Goal: Task Accomplishment & Management: Complete application form

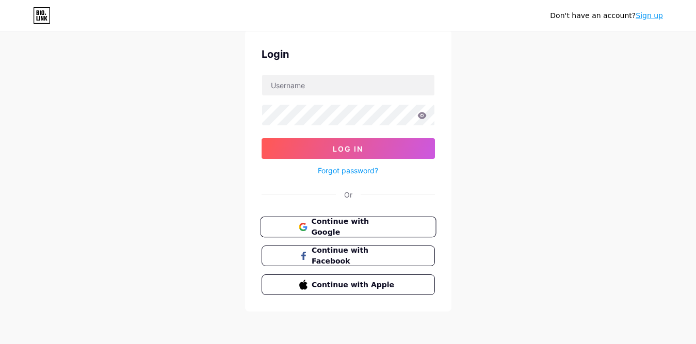
scroll to position [36, 0]
click at [325, 88] on input "text" at bounding box center [348, 85] width 172 height 21
type input "[EMAIL_ADDRESS][DOMAIN_NAME]"
click at [423, 118] on icon at bounding box center [421, 115] width 9 height 7
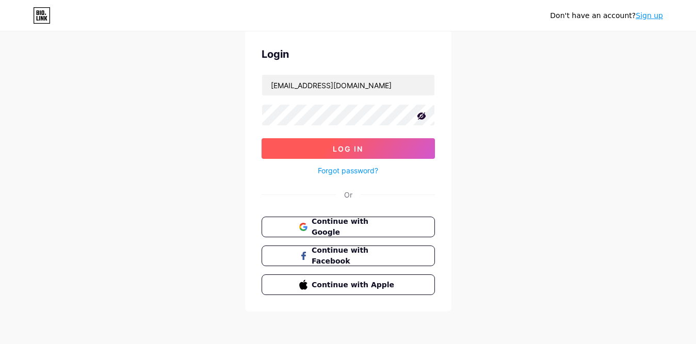
click at [344, 143] on button "Log In" at bounding box center [348, 148] width 173 height 21
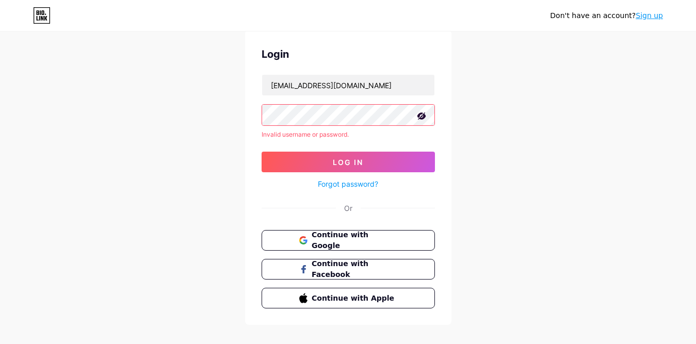
scroll to position [50, 0]
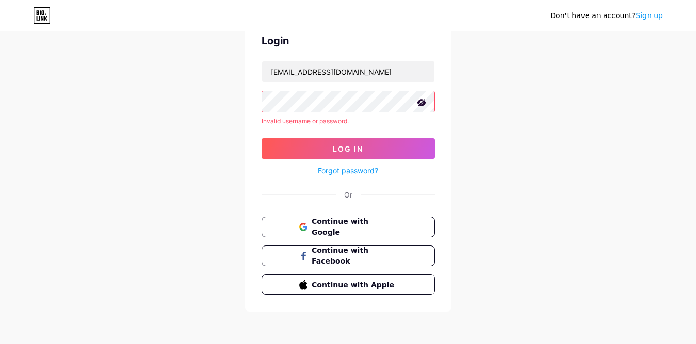
click at [653, 14] on link "Sign up" at bounding box center [649, 15] width 27 height 8
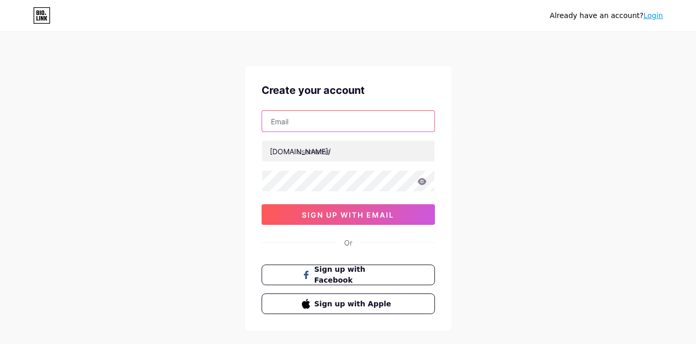
click at [315, 129] on input "text" at bounding box center [348, 121] width 172 height 21
type input "[EMAIL_ADDRESS][DOMAIN_NAME]"
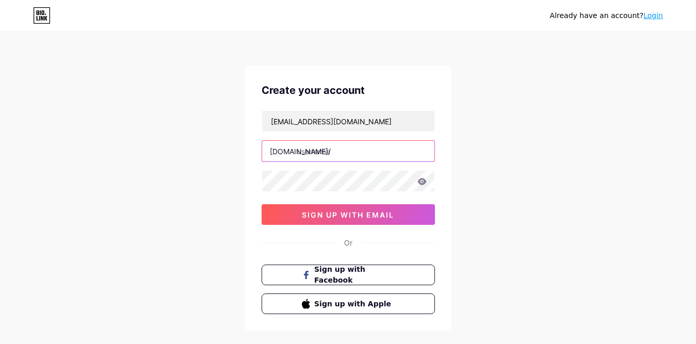
click at [356, 152] on input "text" at bounding box center [348, 151] width 172 height 21
type input "sosbolo"
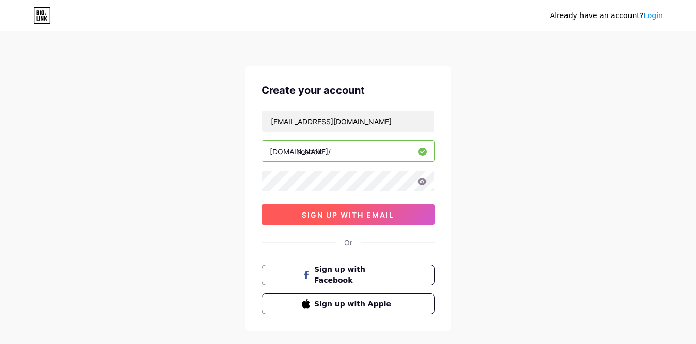
click at [356, 215] on span "sign up with email" at bounding box center [348, 214] width 92 height 9
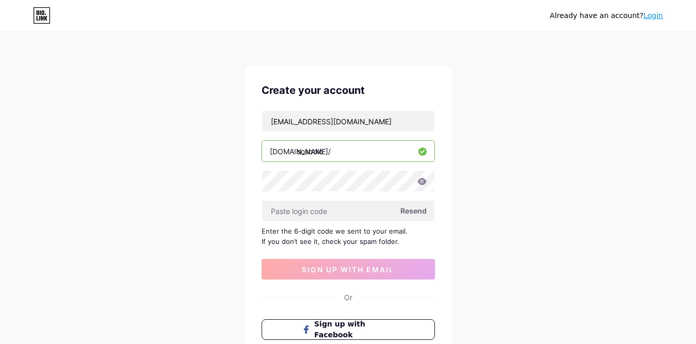
drag, startPoint x: 545, startPoint y: 205, endPoint x: 533, endPoint y: 209, distance: 12.7
click at [545, 205] on div "Already have an account? Login Create your account sosbolo@hotmail.com bio.link…" at bounding box center [348, 224] width 696 height 449
click at [316, 214] on input "text" at bounding box center [348, 211] width 172 height 21
paste input "874273"
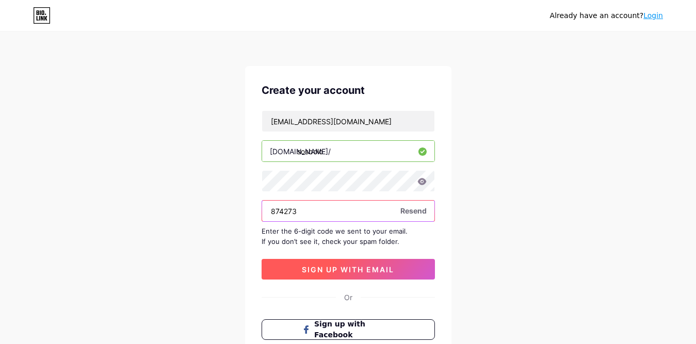
type input "874273"
click at [351, 269] on span "sign up with email" at bounding box center [348, 269] width 92 height 9
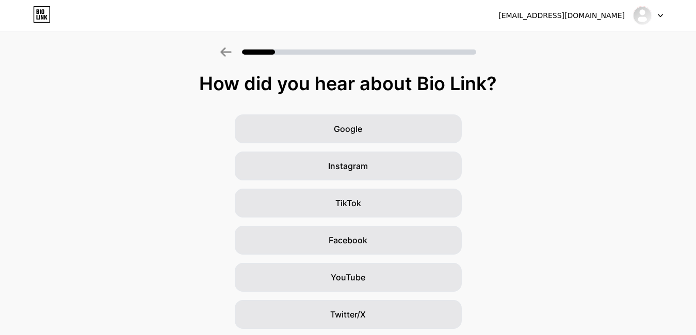
click at [660, 17] on icon at bounding box center [660, 15] width 4 height 3
click at [630, 77] on div "How did you hear about Bio Link?" at bounding box center [348, 83] width 686 height 21
click at [643, 17] on img at bounding box center [642, 15] width 17 height 17
click at [550, 43] on li "Logout" at bounding box center [598, 42] width 128 height 28
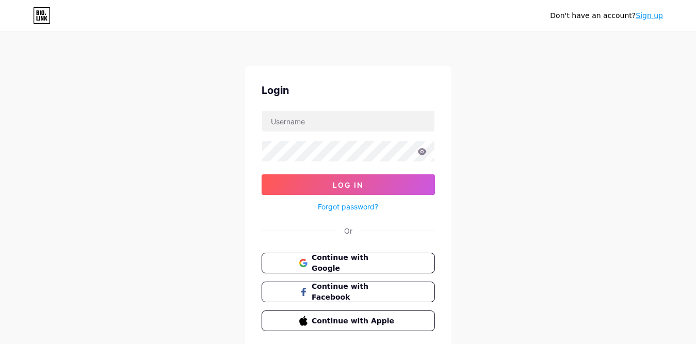
click at [645, 18] on link "Sign up" at bounding box center [649, 15] width 27 height 8
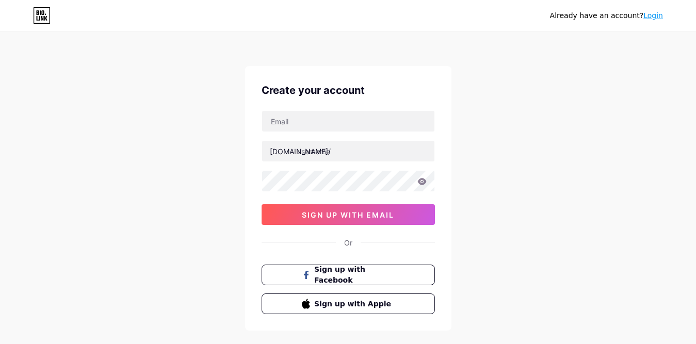
scroll to position [51, 0]
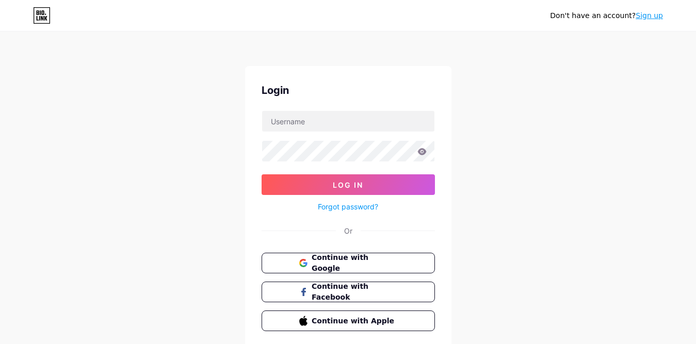
click at [43, 19] on icon at bounding box center [42, 18] width 3 height 5
click at [323, 124] on input "text" at bounding box center [348, 121] width 172 height 21
type input "[EMAIL_ADDRESS][DOMAIN_NAME]"
click at [262, 174] on button "Log In" at bounding box center [348, 184] width 173 height 21
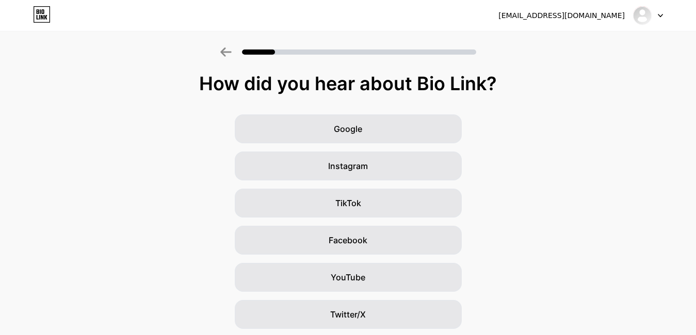
drag, startPoint x: 509, startPoint y: 77, endPoint x: 188, endPoint y: 90, distance: 321.7
click at [188, 90] on div "How did you hear about Bio Link?" at bounding box center [348, 83] width 686 height 21
copy div "How did you hear about Bio Link?"
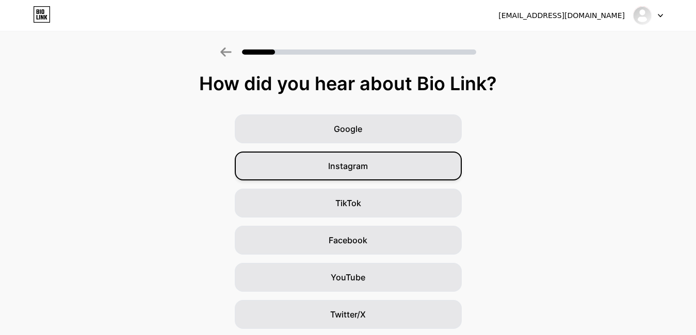
click at [357, 167] on span "Instagram" at bounding box center [348, 166] width 40 height 12
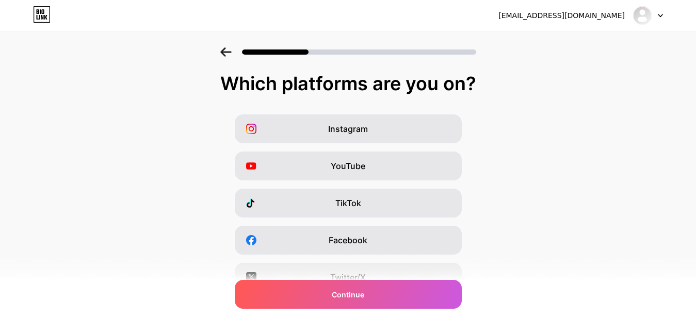
drag, startPoint x: 219, startPoint y: 83, endPoint x: 484, endPoint y: 87, distance: 265.7
click at [484, 87] on div "Which platforms are you on?" at bounding box center [347, 83] width 675 height 21
copy div "Which platforms are you on?"
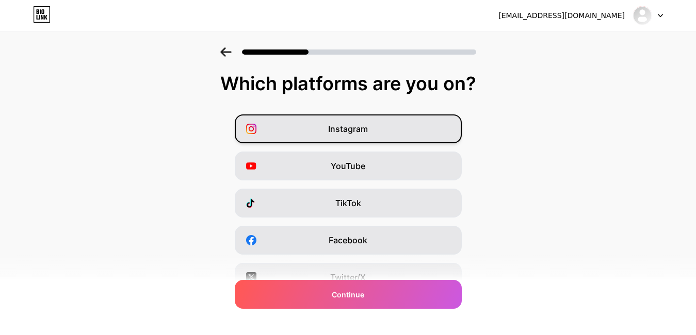
click at [353, 128] on span "Instagram" at bounding box center [348, 129] width 40 height 12
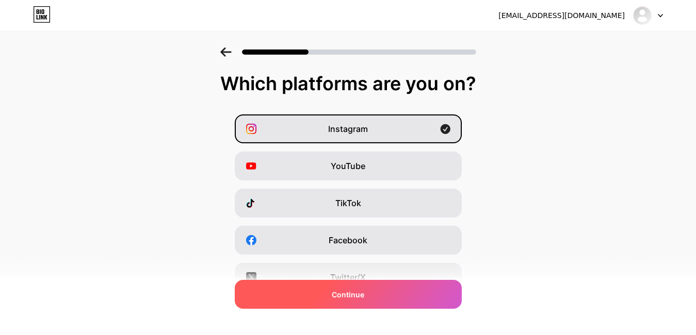
click at [370, 301] on div "Continue" at bounding box center [348, 294] width 227 height 29
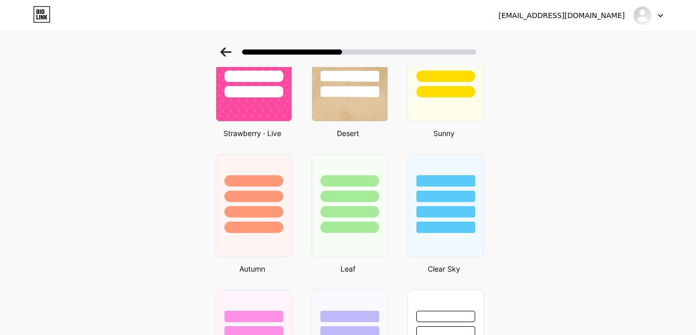
scroll to position [290, 0]
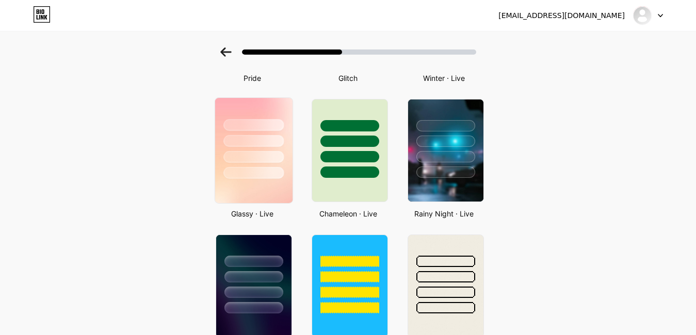
click at [264, 141] on div at bounding box center [253, 141] width 60 height 12
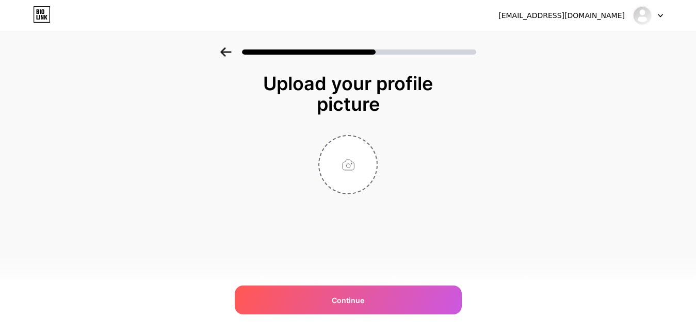
scroll to position [0, 0]
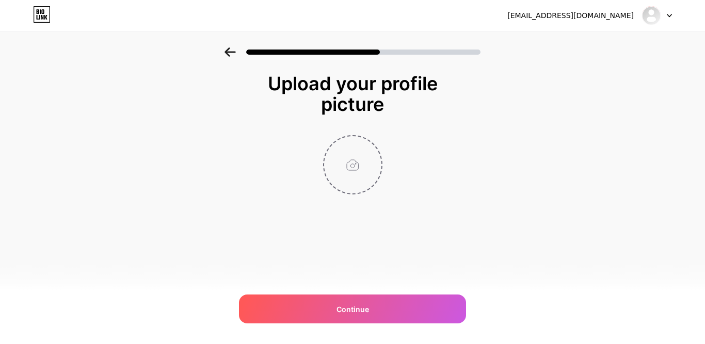
click at [352, 165] on input "file" at bounding box center [352, 164] width 57 height 57
type input "C:\fakepath\sosbolo.png"
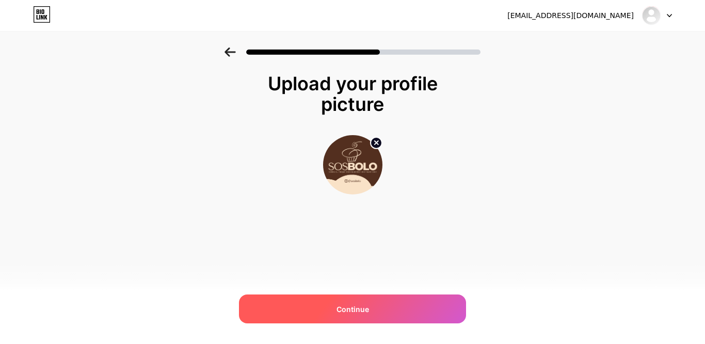
click at [359, 300] on div "Continue" at bounding box center [352, 309] width 227 height 29
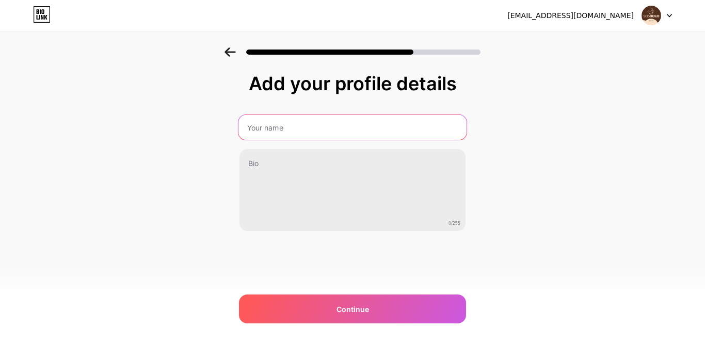
click at [295, 131] on input "text" at bounding box center [352, 127] width 228 height 25
type input "SOS BOLO"
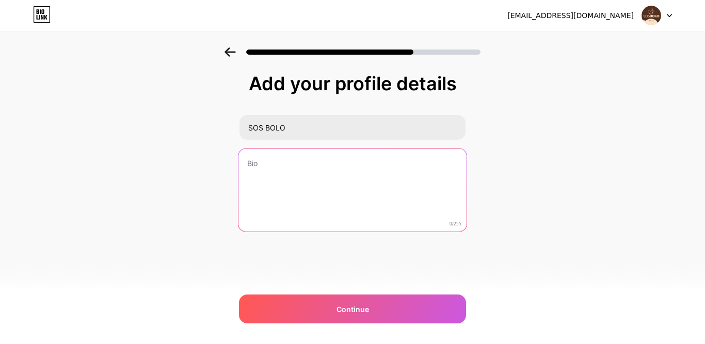
click at [319, 170] on textarea at bounding box center [352, 191] width 228 height 84
paste textarea "Sosbolo – Porque todo dia merece um resgate doce"
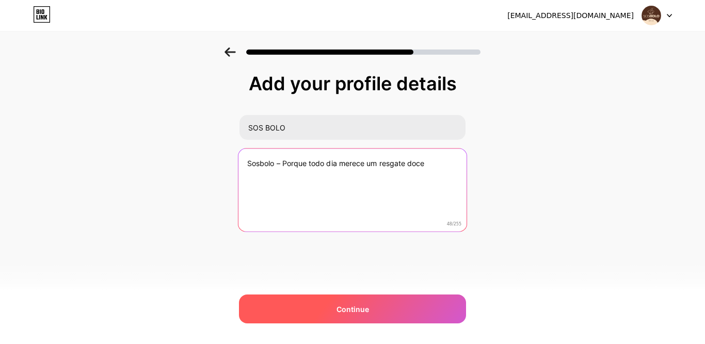
type textarea "Sosbolo – Porque todo dia merece um resgate doce"
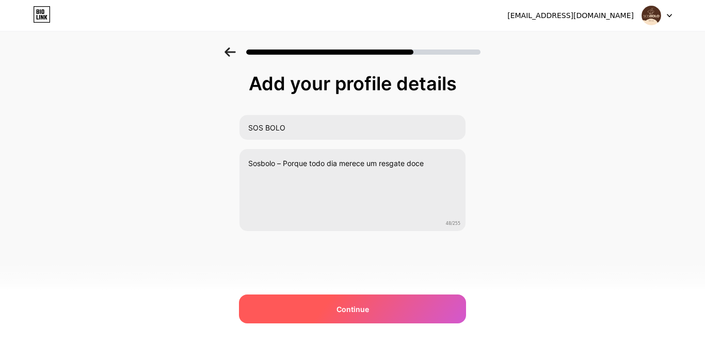
click at [386, 314] on div "Continue" at bounding box center [352, 309] width 227 height 29
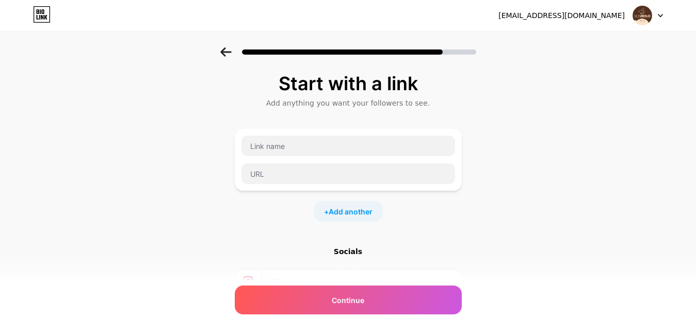
drag, startPoint x: 279, startPoint y: 78, endPoint x: 462, endPoint y: 72, distance: 183.2
click at [462, 72] on div "Start with a link Add anything you want your followers to see. + Add another So…" at bounding box center [348, 228] width 696 height 363
copy div "Start with a link"
click at [287, 147] on input "text" at bounding box center [348, 146] width 214 height 21
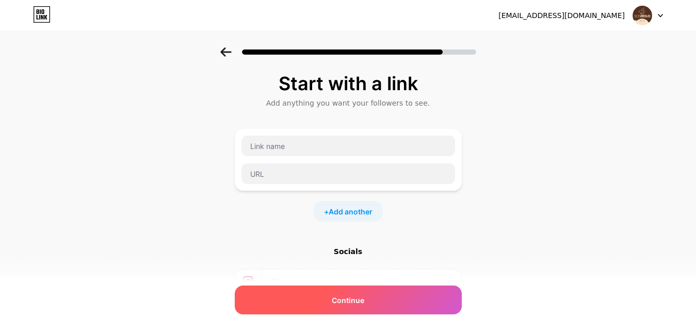
click at [371, 297] on div "Continue" at bounding box center [348, 300] width 227 height 29
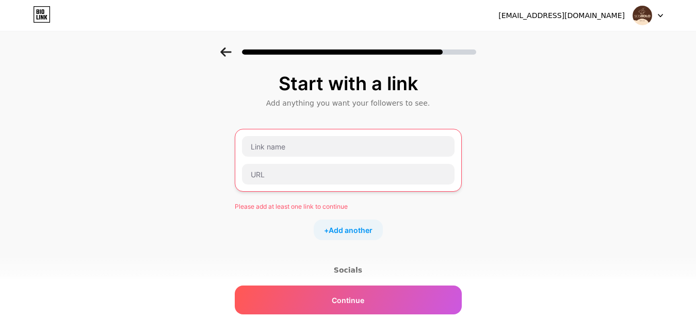
click at [573, 144] on div "Start with a link Add anything you want your followers to see. Please add at le…" at bounding box center [348, 237] width 696 height 381
click at [317, 180] on input "text" at bounding box center [348, 174] width 213 height 21
paste input "https://www.instagram.com/sosbolo"
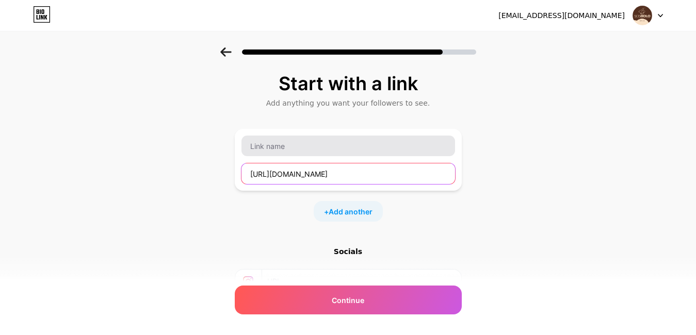
type input "https://www.instagram.com/sosbolo"
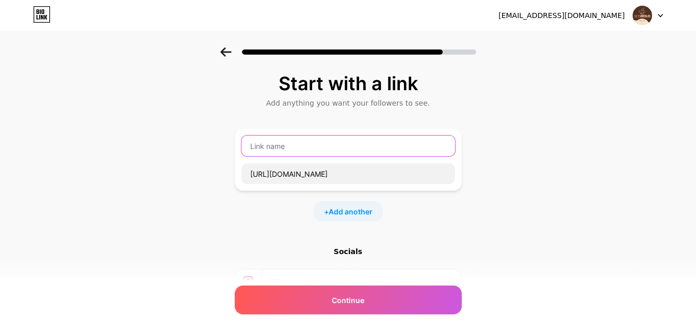
click at [307, 150] on input "text" at bounding box center [348, 146] width 214 height 21
type input "S"
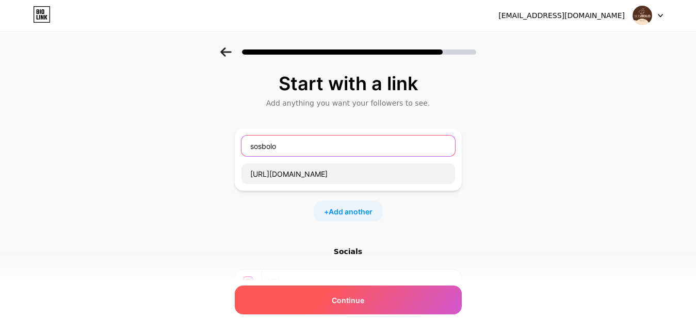
type input "sosbolo"
click at [371, 295] on div "Continue" at bounding box center [348, 300] width 227 height 29
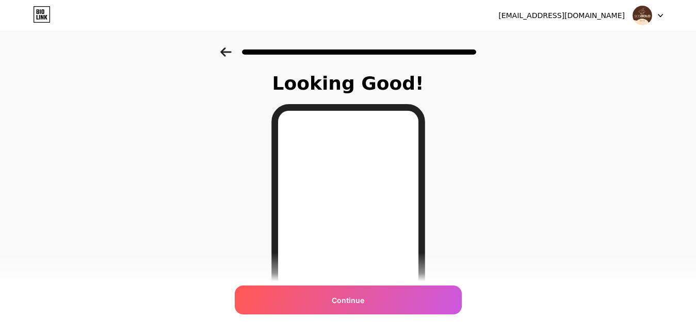
click at [662, 16] on icon at bounding box center [660, 16] width 5 height 4
click at [609, 116] on div "Looking Good! Continue" at bounding box center [348, 262] width 696 height 430
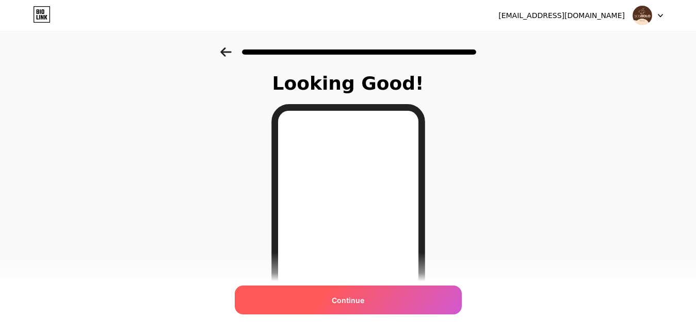
click at [371, 303] on div "Continue" at bounding box center [348, 300] width 227 height 29
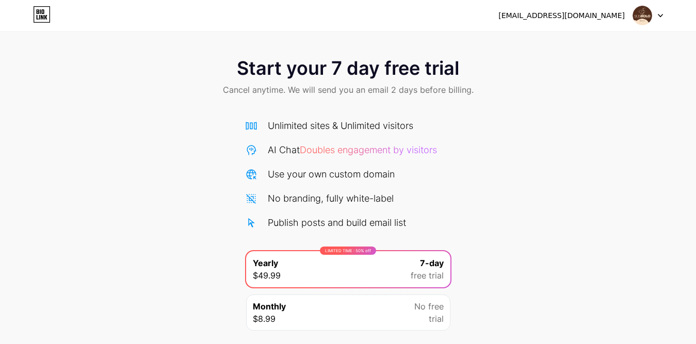
scroll to position [71, 0]
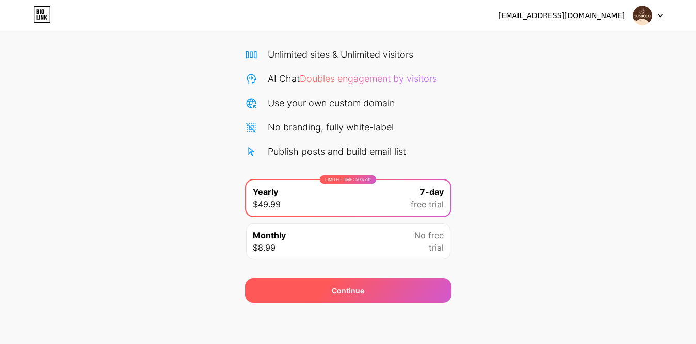
click at [381, 299] on div "Continue" at bounding box center [348, 290] width 206 height 25
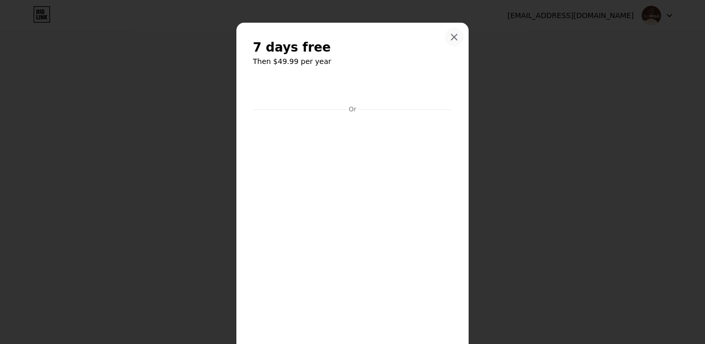
click at [452, 36] on icon at bounding box center [454, 37] width 8 height 8
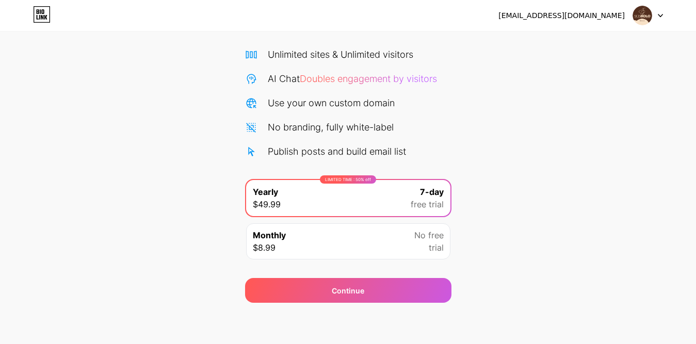
scroll to position [0, 0]
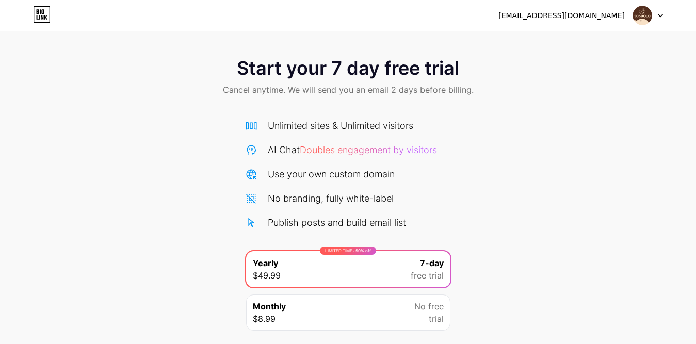
click at [40, 13] on icon at bounding box center [40, 11] width 1 height 5
click at [42, 15] on icon at bounding box center [42, 14] width 18 height 17
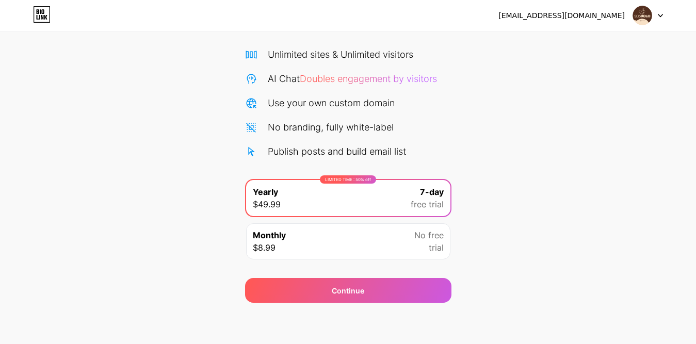
click at [430, 236] on span "No free" at bounding box center [428, 235] width 29 height 12
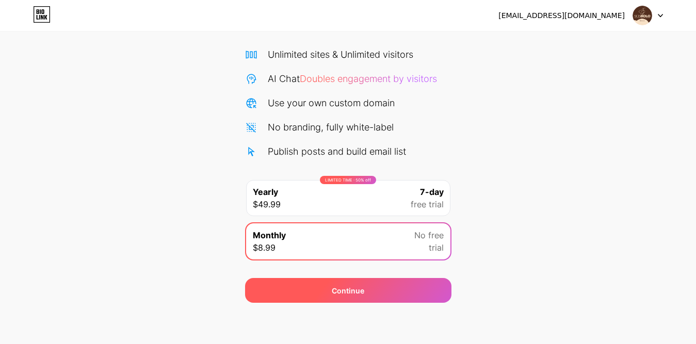
click at [379, 281] on div "Continue" at bounding box center [348, 290] width 206 height 25
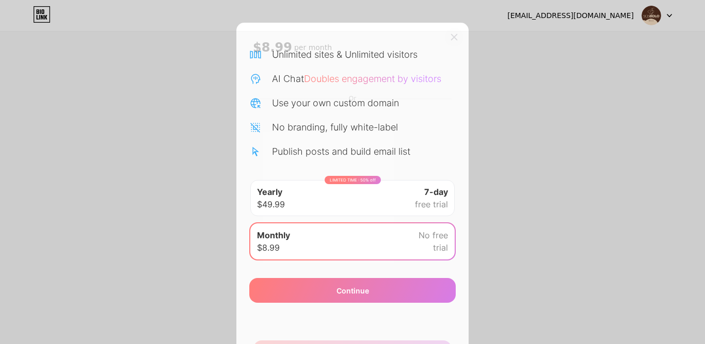
click at [450, 33] on icon at bounding box center [454, 37] width 8 height 8
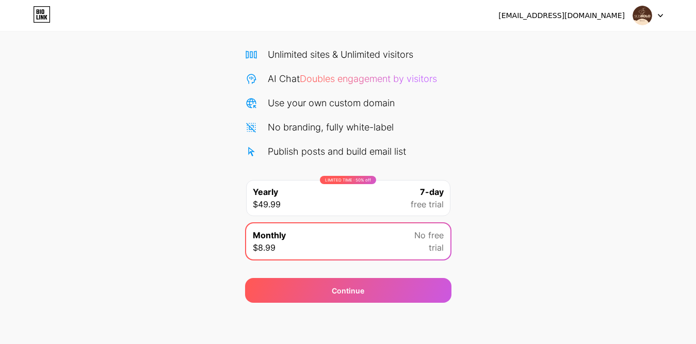
click at [642, 12] on img at bounding box center [643, 16] width 20 height 20
click at [611, 16] on div "[EMAIL_ADDRESS][DOMAIN_NAME]" at bounding box center [561, 15] width 126 height 11
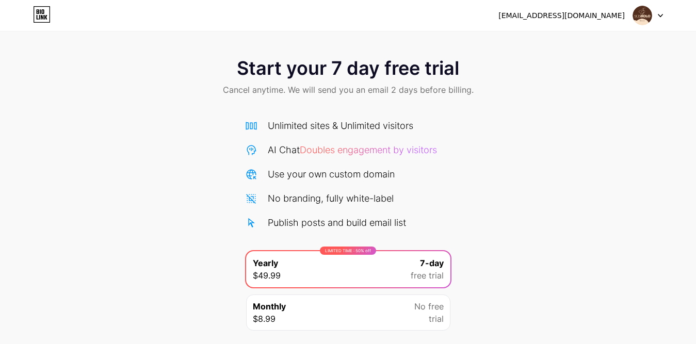
click at [644, 12] on img at bounding box center [643, 16] width 20 height 20
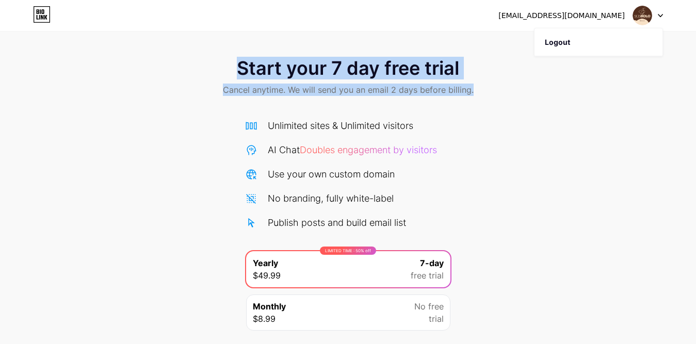
drag, startPoint x: 239, startPoint y: 66, endPoint x: 485, endPoint y: 68, distance: 246.6
click at [485, 68] on div "Start your 7 day free trial Cancel anytime. We will send you an email 2 days be…" at bounding box center [348, 77] width 696 height 61
copy div "Start your 7 day free trial Cancel anytime. We will send you an email 2 days be…"
click at [41, 13] on icon at bounding box center [40, 11] width 1 height 5
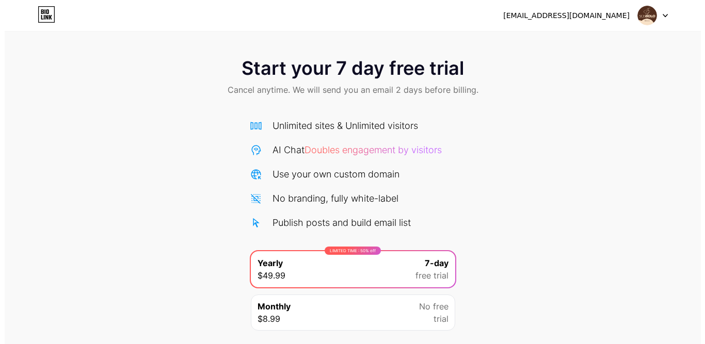
scroll to position [71, 0]
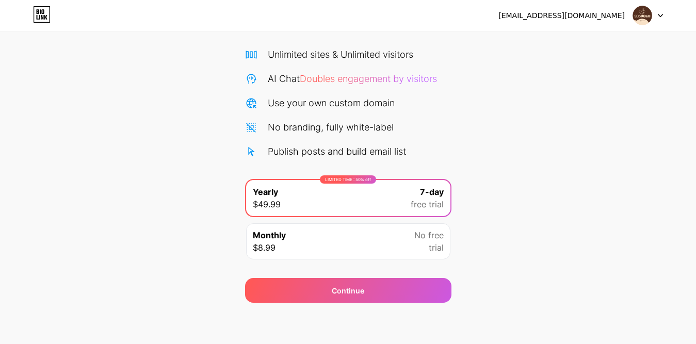
click at [439, 249] on span "trial" at bounding box center [436, 247] width 15 height 12
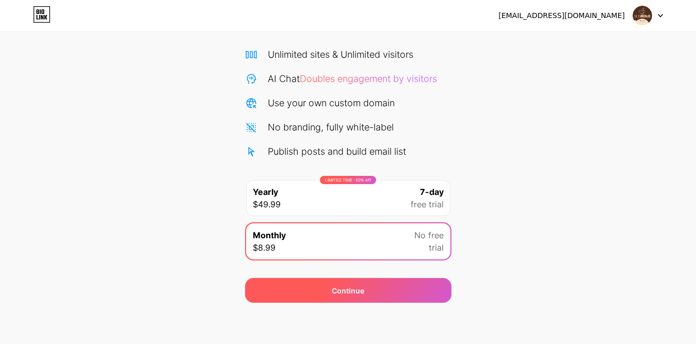
click at [396, 294] on div "Continue" at bounding box center [348, 290] width 206 height 25
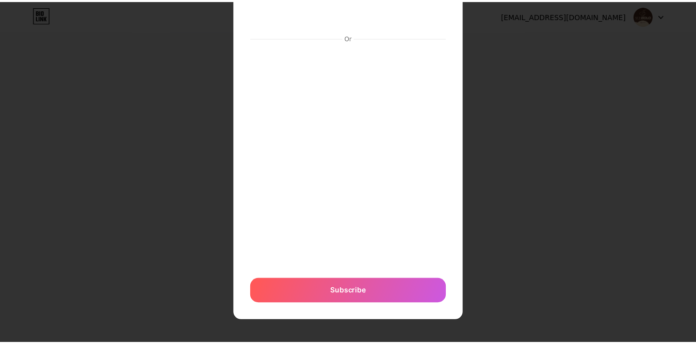
scroll to position [0, 0]
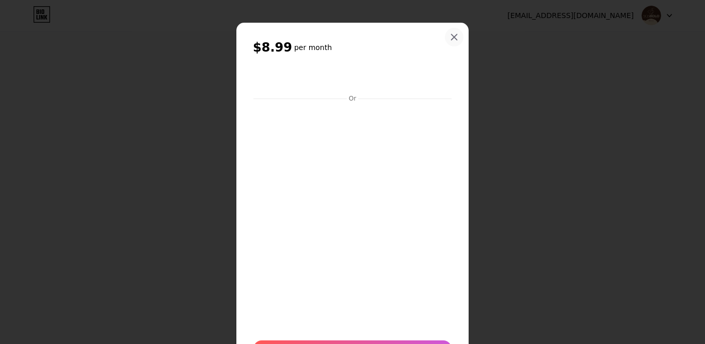
click at [450, 39] on icon at bounding box center [454, 37] width 8 height 8
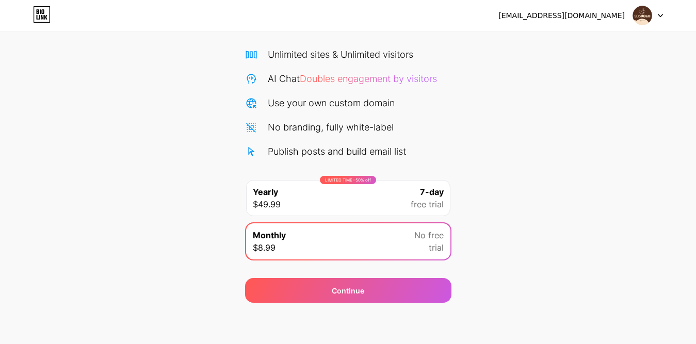
click at [661, 16] on icon at bounding box center [660, 15] width 4 height 3
click at [558, 43] on li "Logout" at bounding box center [598, 42] width 128 height 28
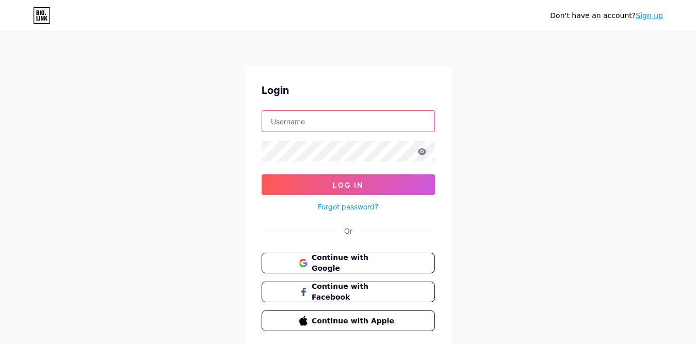
type input "[EMAIL_ADDRESS][DOMAIN_NAME]"
click at [418, 153] on icon at bounding box center [421, 151] width 9 height 7
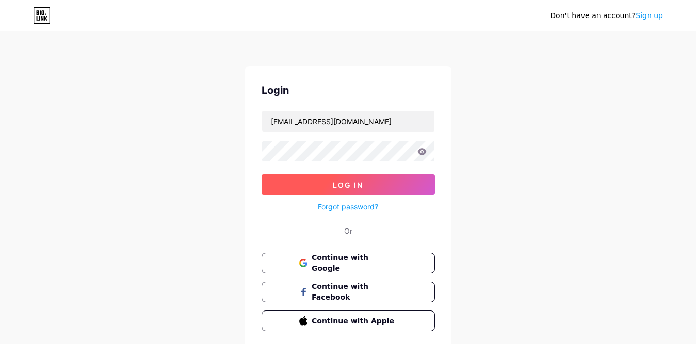
click at [345, 183] on span "Log In" at bounding box center [348, 185] width 30 height 9
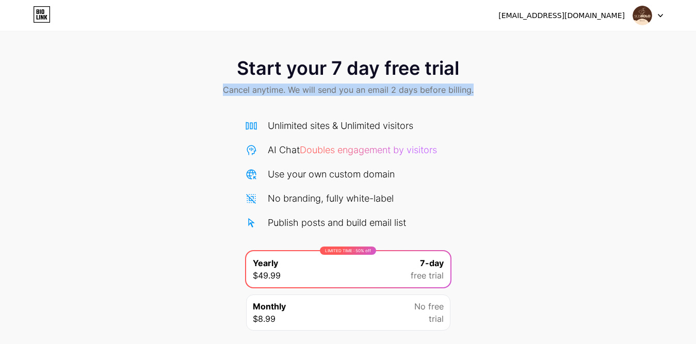
copy span "Cancel anytime. We will send you an email 2 days before billing."
drag, startPoint x: 208, startPoint y: 88, endPoint x: 478, endPoint y: 86, distance: 269.3
click at [478, 86] on div "Start your 7 day free trial Cancel anytime. We will send you an email 2 days be…" at bounding box center [348, 77] width 696 height 61
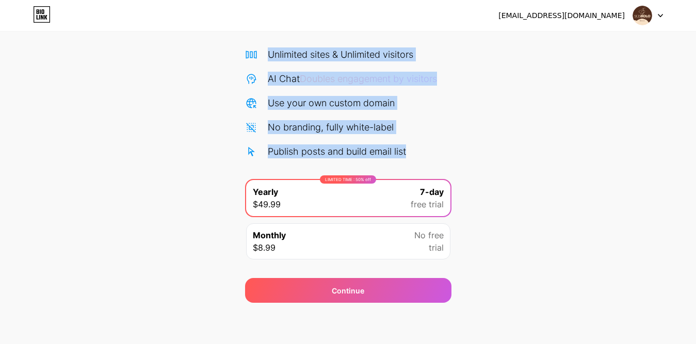
copy div "Unlimited sites & Unlimited visitors AI Chat Doubles engagement by visitors Use…"
drag, startPoint x: 258, startPoint y: 47, endPoint x: 432, endPoint y: 164, distance: 208.9
click at [432, 164] on div "Unlimited sites & Unlimited visitors AI Chat Doubles engagement by visitors Use…" at bounding box center [348, 156] width 206 height 218
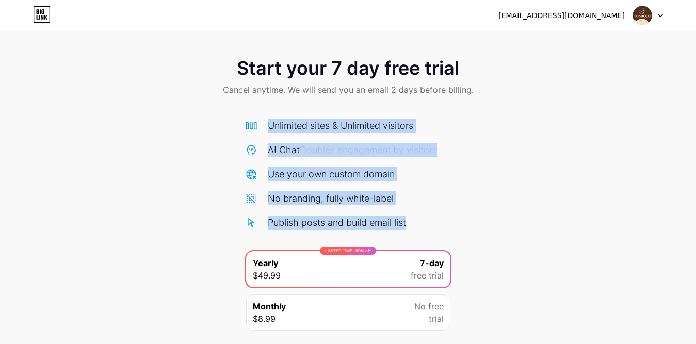
click at [641, 21] on img at bounding box center [643, 16] width 20 height 20
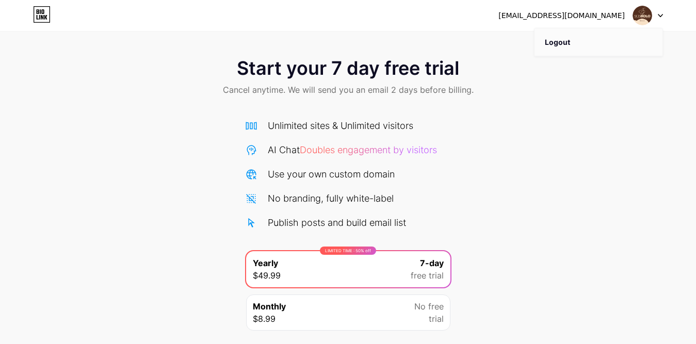
click at [552, 44] on li "Logout" at bounding box center [598, 42] width 128 height 28
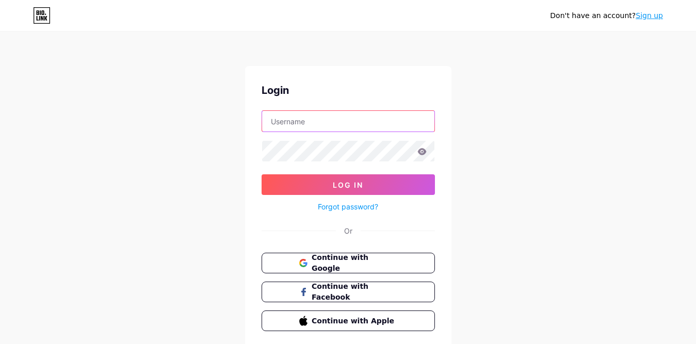
type input "[EMAIL_ADDRESS][DOMAIN_NAME]"
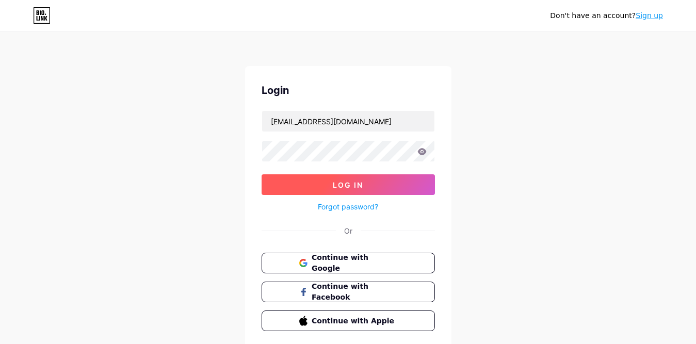
click at [353, 181] on span "Log In" at bounding box center [348, 185] width 30 height 9
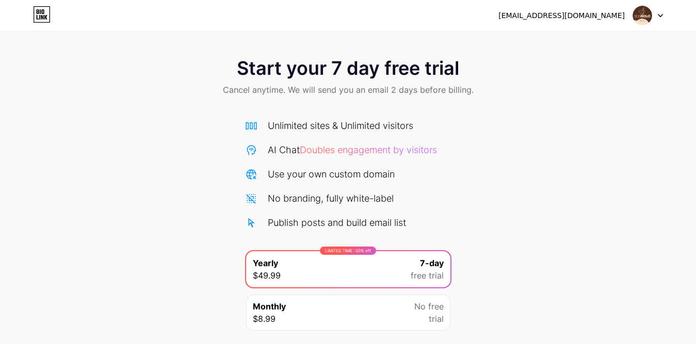
click at [411, 150] on span "Doubles engagement by visitors" at bounding box center [368, 149] width 137 height 11
click at [382, 168] on div "Use your own custom domain" at bounding box center [331, 174] width 127 height 14
click at [661, 17] on icon at bounding box center [660, 15] width 4 height 3
click at [546, 45] on li "Logout" at bounding box center [598, 42] width 128 height 28
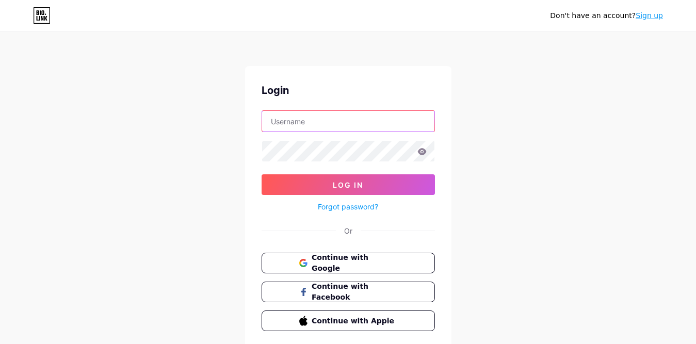
type input "[EMAIL_ADDRESS][DOMAIN_NAME]"
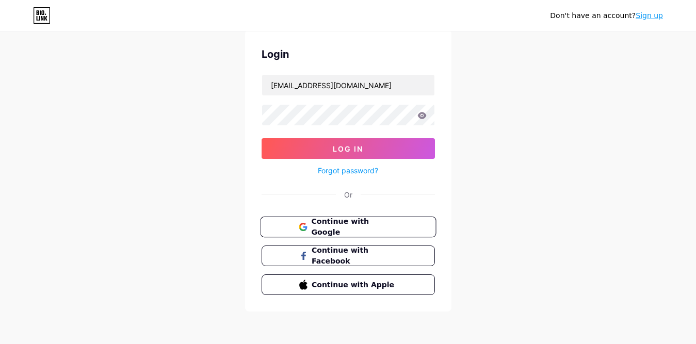
click at [383, 221] on span "Continue with Google" at bounding box center [354, 227] width 86 height 22
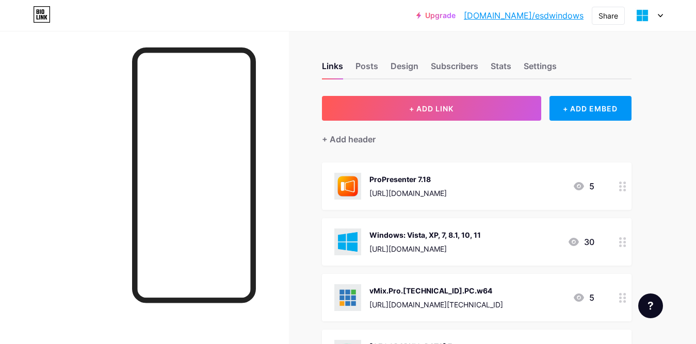
click at [326, 9] on div "Upgrade [DOMAIN_NAME]/esdwin... [DOMAIN_NAME]/esdwindows Share Switch accounts …" at bounding box center [348, 15] width 696 height 19
click at [536, 59] on div "Links Posts Design Subscribers Stats Settings" at bounding box center [477, 61] width 310 height 36
click at [668, 14] on div "Upgrade [DOMAIN_NAME]/esdwin... [DOMAIN_NAME]/esdwindows Share Switch accounts …" at bounding box center [348, 15] width 696 height 19
click at [658, 15] on icon at bounding box center [660, 16] width 5 height 4
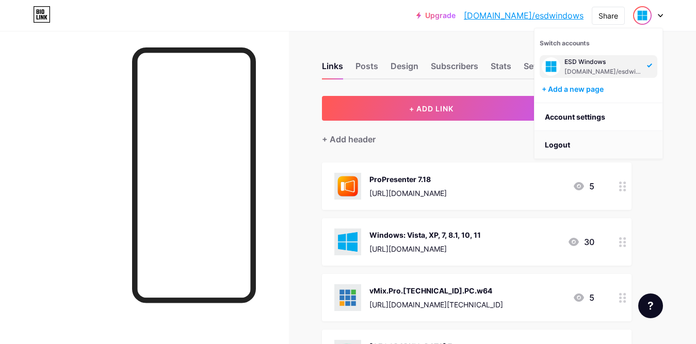
click at [563, 141] on li "Logout" at bounding box center [598, 145] width 128 height 28
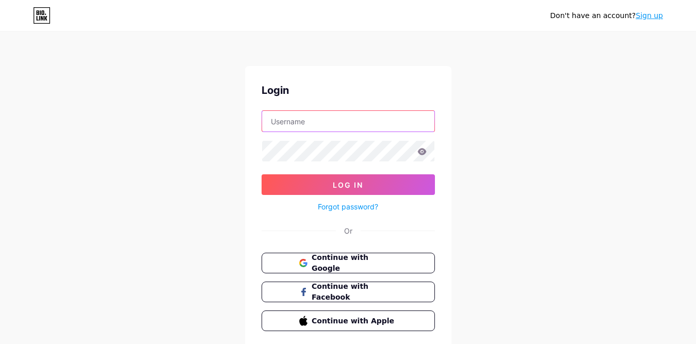
type input "[EMAIL_ADDRESS][DOMAIN_NAME]"
click at [363, 120] on input "[EMAIL_ADDRESS][DOMAIN_NAME]" at bounding box center [348, 121] width 172 height 21
click at [534, 140] on div "Don't have an account? Sign up Login [EMAIL_ADDRESS][DOMAIN_NAME] Log In Forgot…" at bounding box center [348, 190] width 696 height 381
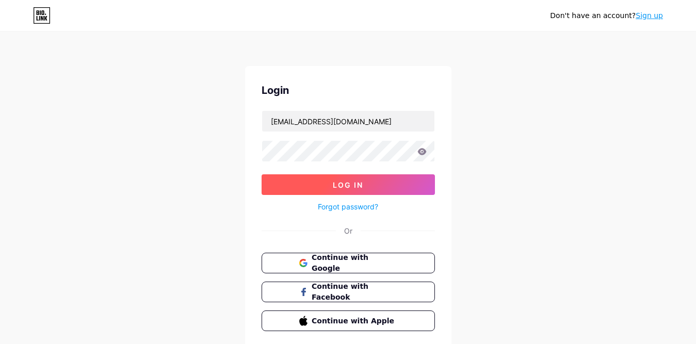
click at [401, 176] on button "Log In" at bounding box center [348, 184] width 173 height 21
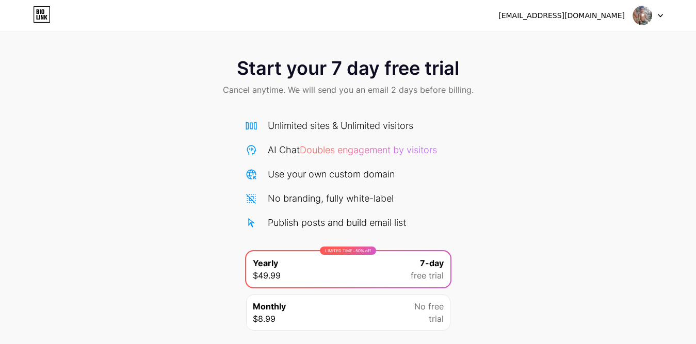
click at [659, 17] on icon at bounding box center [660, 16] width 5 height 4
click at [640, 11] on img at bounding box center [643, 16] width 20 height 20
click at [561, 102] on div "Start your 7 day free trial Cancel anytime. We will send you an email 2 days be…" at bounding box center [348, 77] width 696 height 61
click at [42, 9] on icon at bounding box center [42, 14] width 18 height 17
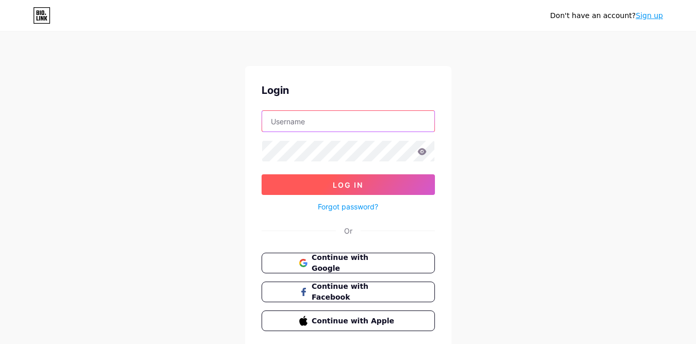
type input "[EMAIL_ADDRESS][DOMAIN_NAME]"
click at [356, 184] on span "Log In" at bounding box center [348, 185] width 30 height 9
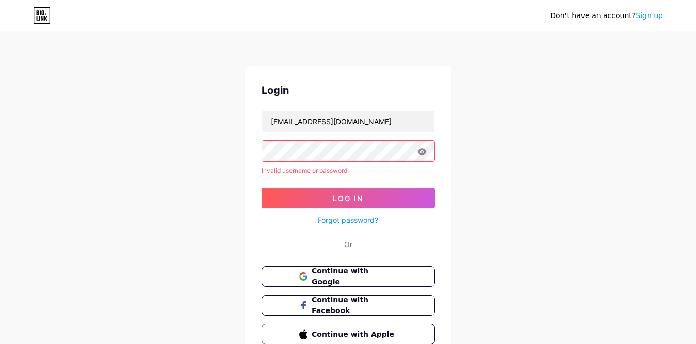
click at [420, 153] on icon at bounding box center [421, 151] width 9 height 7
click at [424, 152] on icon at bounding box center [421, 151] width 9 height 7
click at [470, 161] on div "Don't have an account? Sign up Login sosbolo@hotmail.com Invalid username or pa…" at bounding box center [348, 197] width 696 height 394
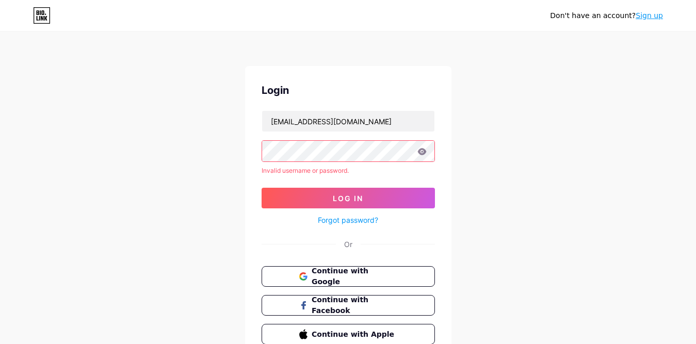
scroll to position [50, 0]
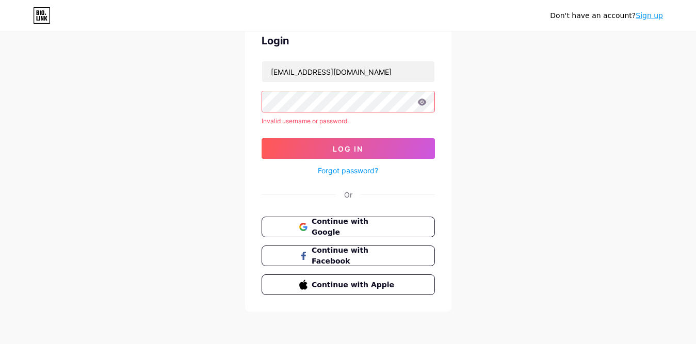
click at [647, 19] on link "Sign up" at bounding box center [649, 15] width 27 height 8
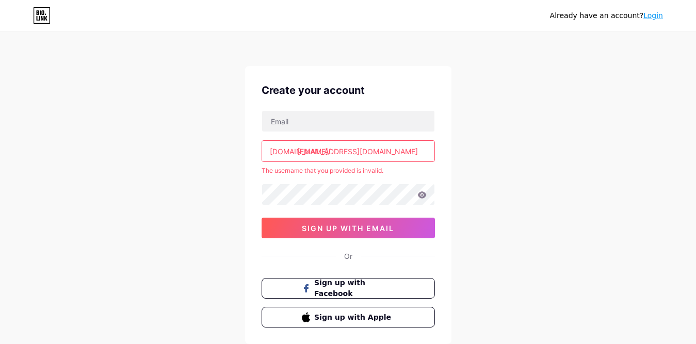
click at [514, 127] on div "Already have an account? Login Create your account bio.link/ sosbolo@hotmail.co…" at bounding box center [348, 204] width 696 height 408
click at [223, 156] on div "Already have an account? Login Create your account bio.link/ sosbolo@hotmail.co…" at bounding box center [348, 204] width 696 height 408
click at [292, 150] on div "bio.link/" at bounding box center [300, 151] width 61 height 11
click at [304, 151] on input "[EMAIL_ADDRESS][DOMAIN_NAME]" at bounding box center [348, 151] width 172 height 21
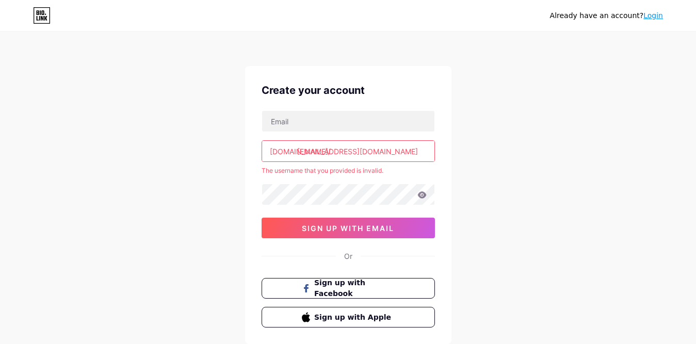
click at [383, 148] on input "[EMAIL_ADDRESS][DOMAIN_NAME]" at bounding box center [348, 151] width 172 height 21
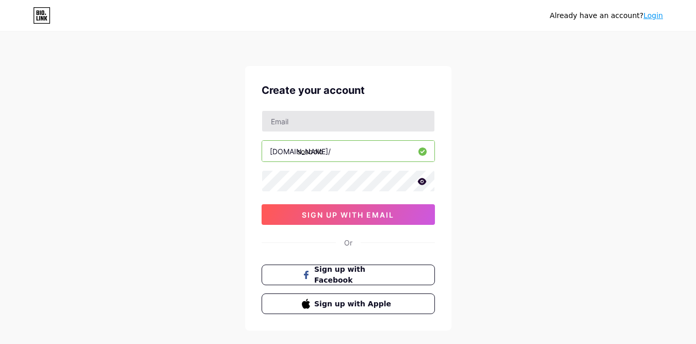
type input "sosbolo"
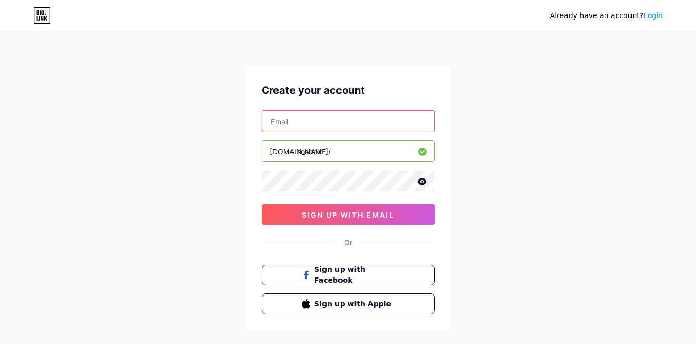
click at [368, 123] on input "text" at bounding box center [348, 121] width 172 height 21
type input "[EMAIL_ADDRESS][DOMAIN_NAME]"
click at [481, 150] on div "Already have an account? Login Create your account sosbolo@hotmail.com bio.link…" at bounding box center [348, 197] width 696 height 395
click at [423, 182] on icon at bounding box center [421, 181] width 9 height 7
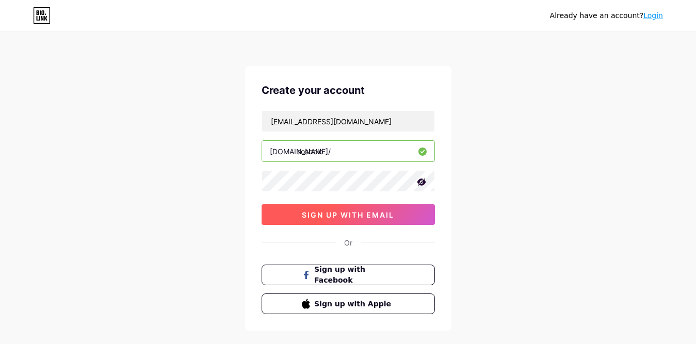
click at [365, 216] on span "sign up with email" at bounding box center [348, 214] width 92 height 9
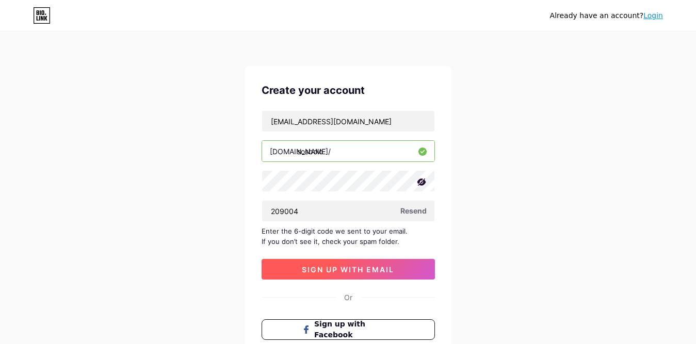
type input "209004"
click at [374, 267] on span "sign up with email" at bounding box center [348, 269] width 92 height 9
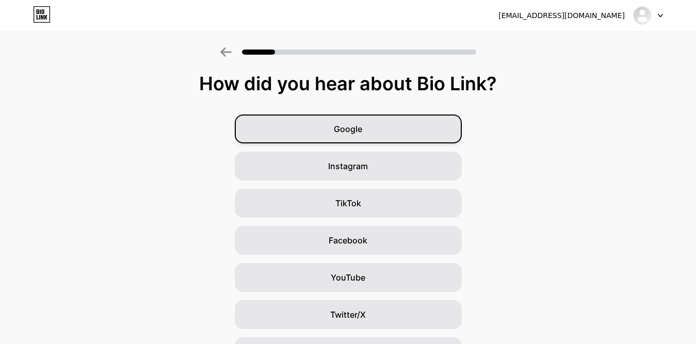
click at [362, 126] on span "Google" at bounding box center [348, 129] width 28 height 12
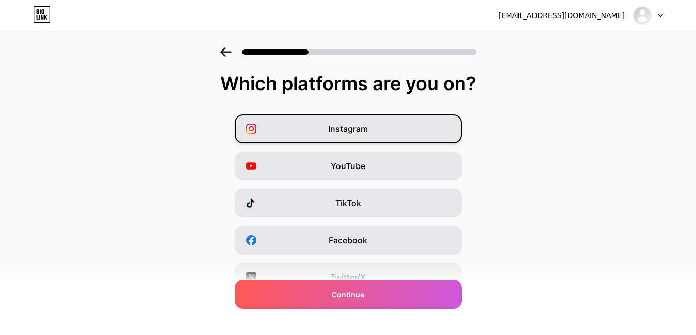
click at [349, 128] on span "Instagram" at bounding box center [348, 129] width 40 height 12
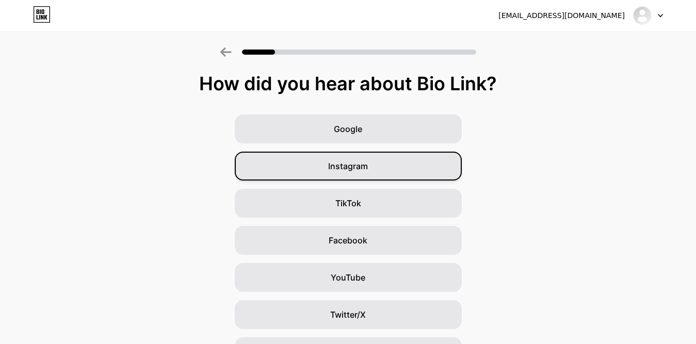
click at [355, 167] on span "Instagram" at bounding box center [348, 166] width 40 height 12
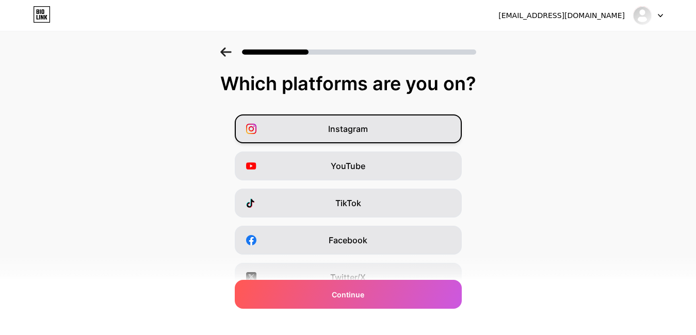
click at [355, 131] on span "Instagram" at bounding box center [348, 129] width 40 height 12
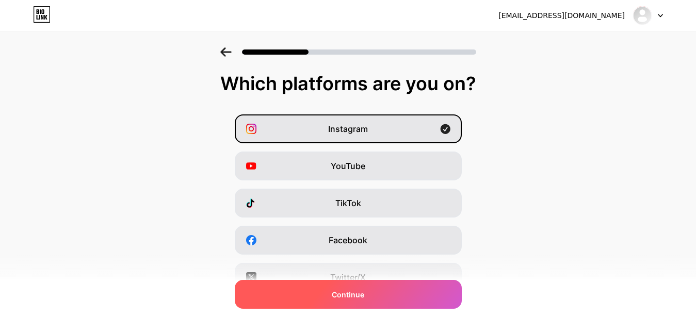
click at [364, 297] on span "Continue" at bounding box center [348, 294] width 33 height 11
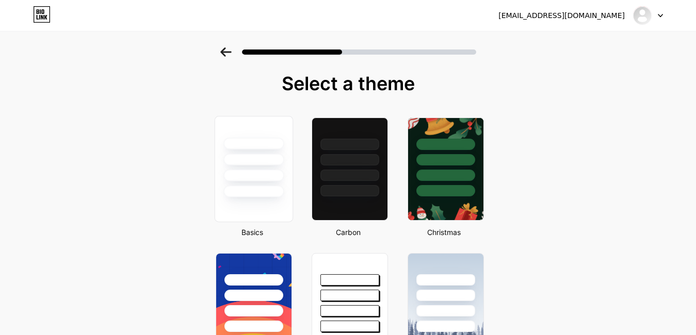
click at [272, 169] on div at bounding box center [253, 157] width 77 height 81
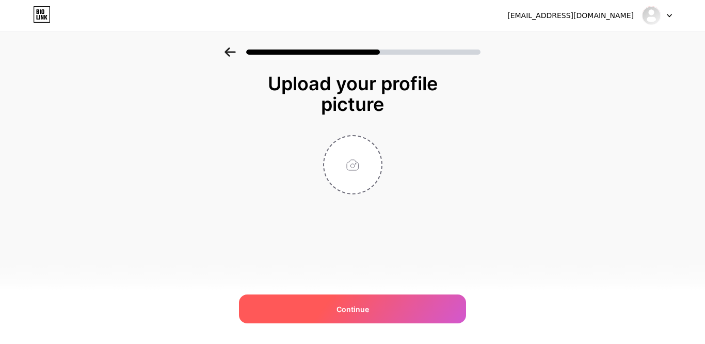
click at [351, 308] on span "Continue" at bounding box center [352, 309] width 33 height 11
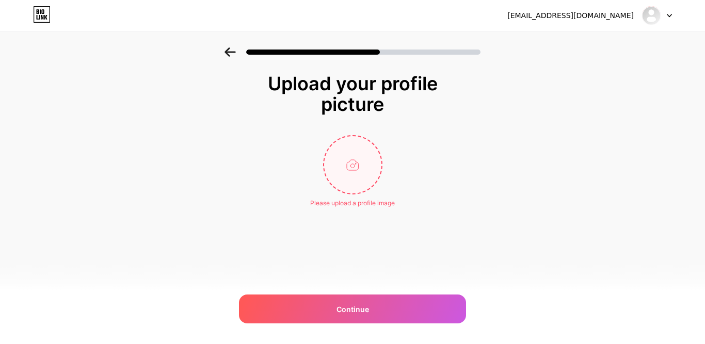
click at [355, 166] on input "file" at bounding box center [352, 164] width 57 height 57
type input "C:\fakepath\sosbolo.png"
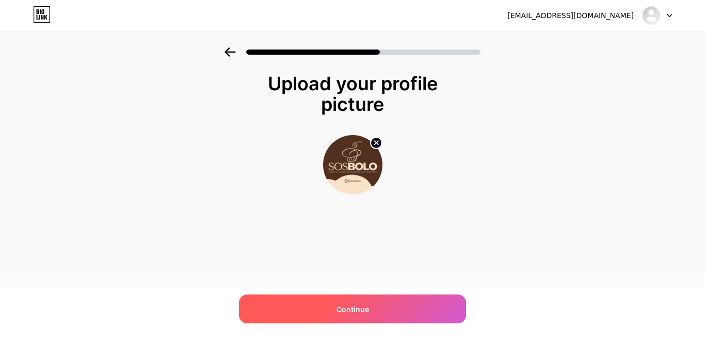
click at [369, 317] on div "Continue" at bounding box center [352, 309] width 227 height 29
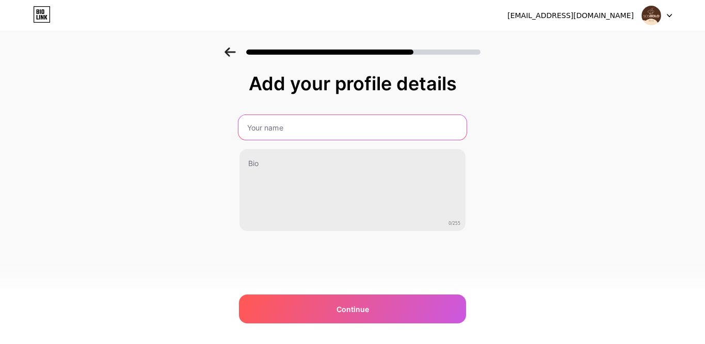
click at [306, 129] on input "text" at bounding box center [352, 127] width 228 height 25
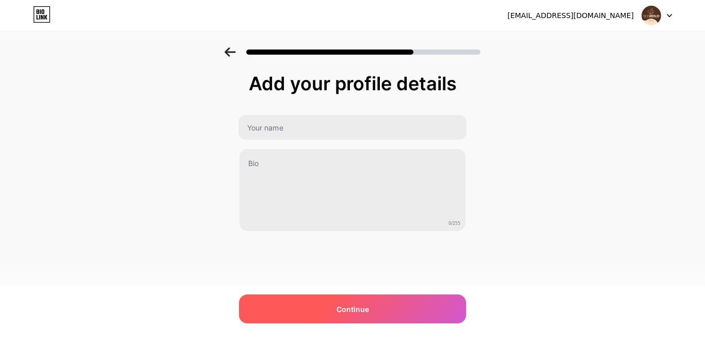
click at [361, 304] on span "Continue" at bounding box center [352, 309] width 33 height 11
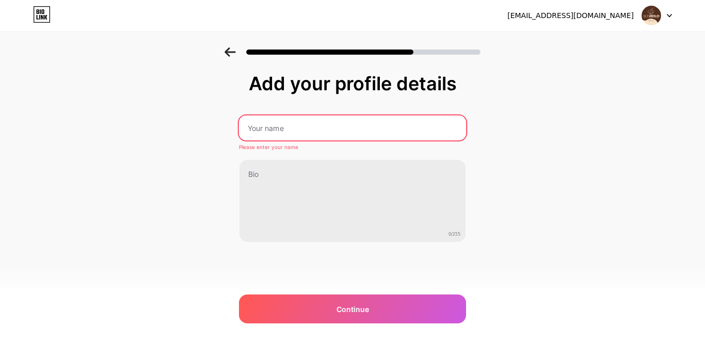
click at [298, 133] on input "text" at bounding box center [352, 128] width 227 height 25
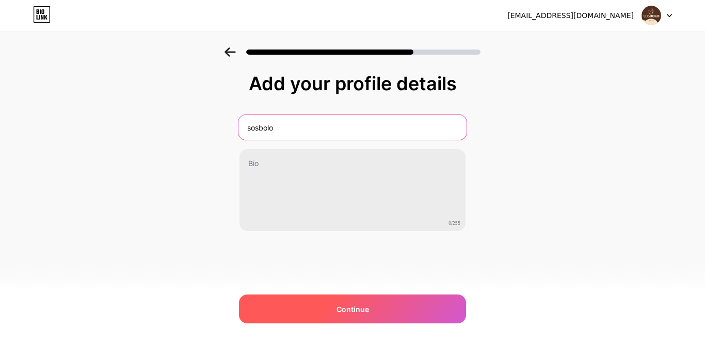
type input "sosbolo"
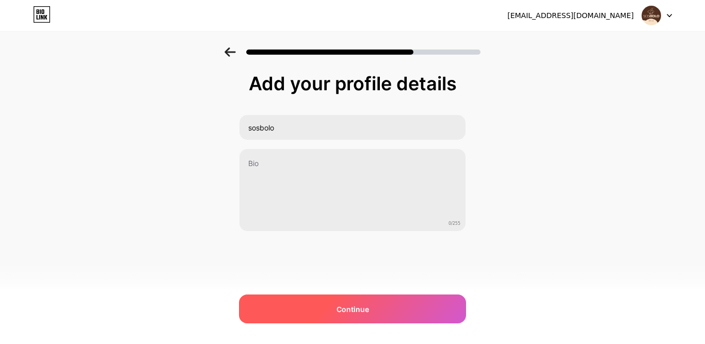
click at [372, 299] on div "Continue" at bounding box center [352, 309] width 227 height 29
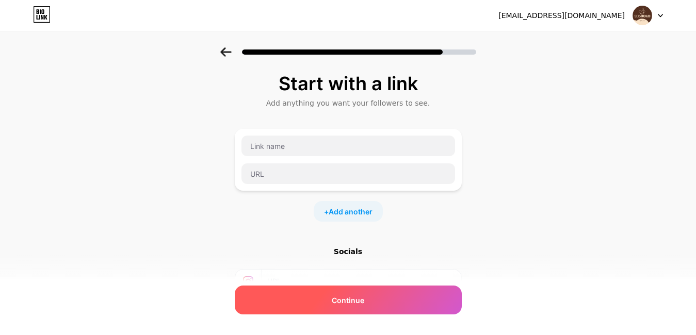
click at [375, 296] on div "Continue" at bounding box center [348, 300] width 227 height 29
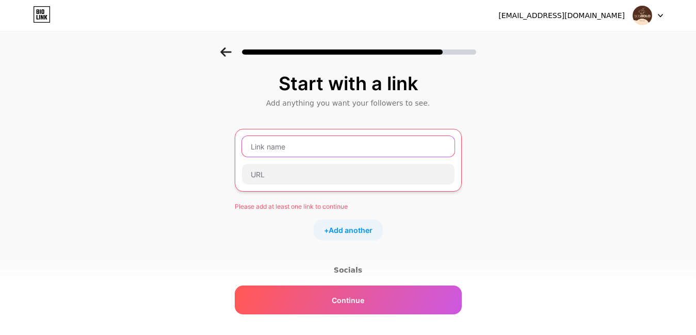
click at [322, 151] on input "text" at bounding box center [348, 146] width 213 height 21
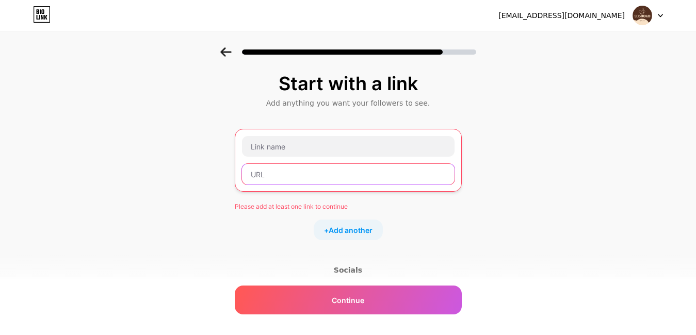
click at [315, 171] on input "text" at bounding box center [348, 174] width 213 height 21
paste input "https://translate.google.com/?sl=en&tl=pt&text=Unlimited%20sites%20%26%20Unlimi…"
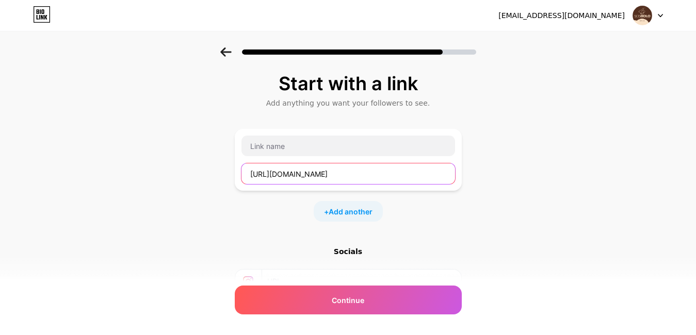
scroll to position [0, 936]
type input "https://translate.google.com/?sl=en&tl=pt&text=Unlimited%20sites%20%26%20Unlimi…"
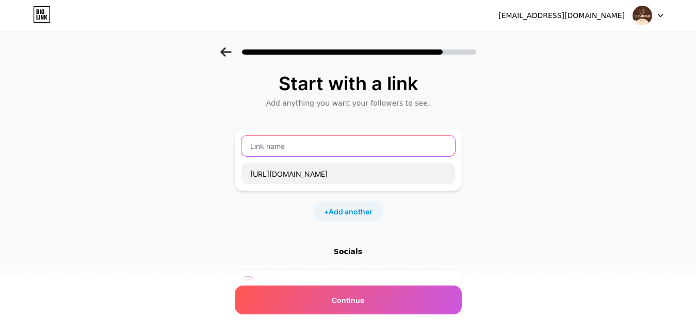
click at [315, 145] on input "text" at bounding box center [348, 146] width 214 height 21
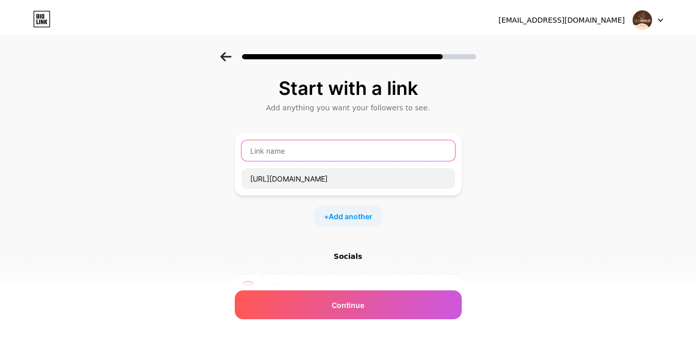
scroll to position [0, 0]
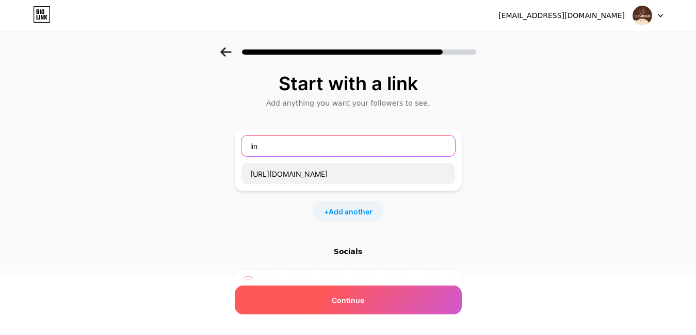
type input "lin"
click at [357, 298] on span "Continue" at bounding box center [348, 300] width 33 height 11
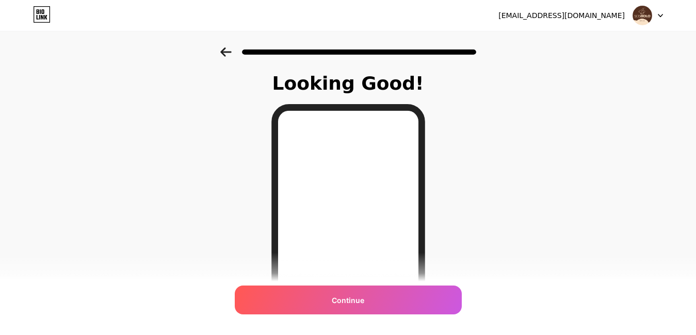
click at [357, 298] on span "Continue" at bounding box center [348, 300] width 33 height 11
